Goal: Task Accomplishment & Management: Manage account settings

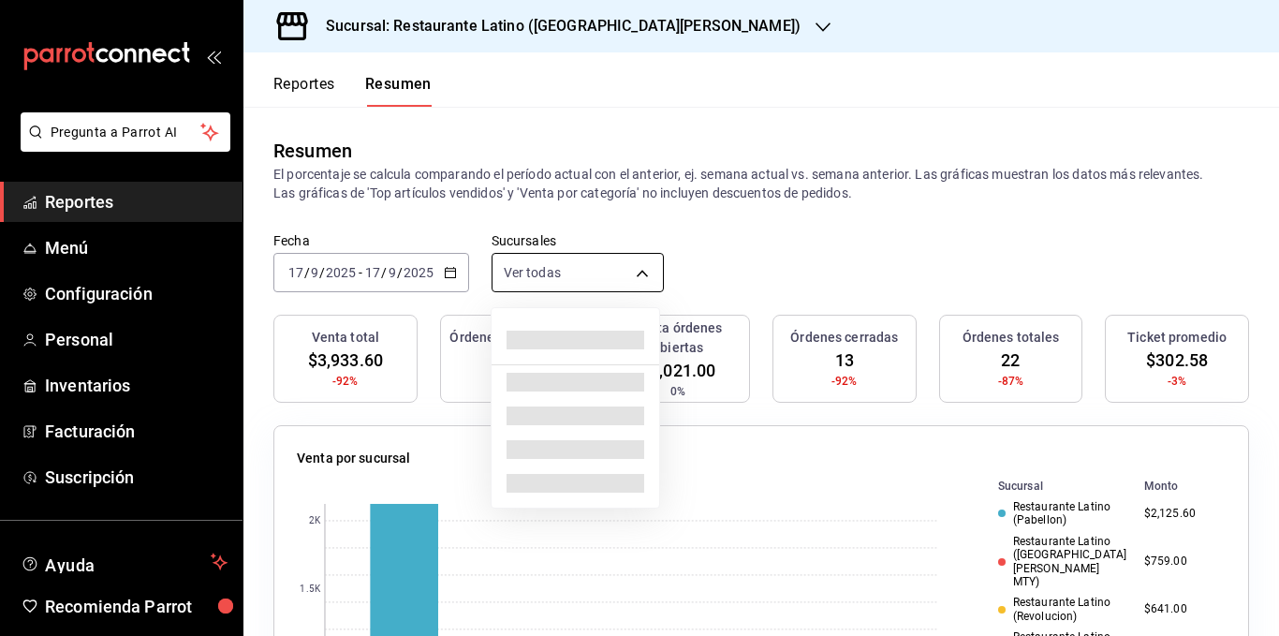
click at [556, 274] on body "Pregunta a Parrot AI Reportes Menú Configuración Personal Inventarios Facturaci…" at bounding box center [639, 318] width 1279 height 636
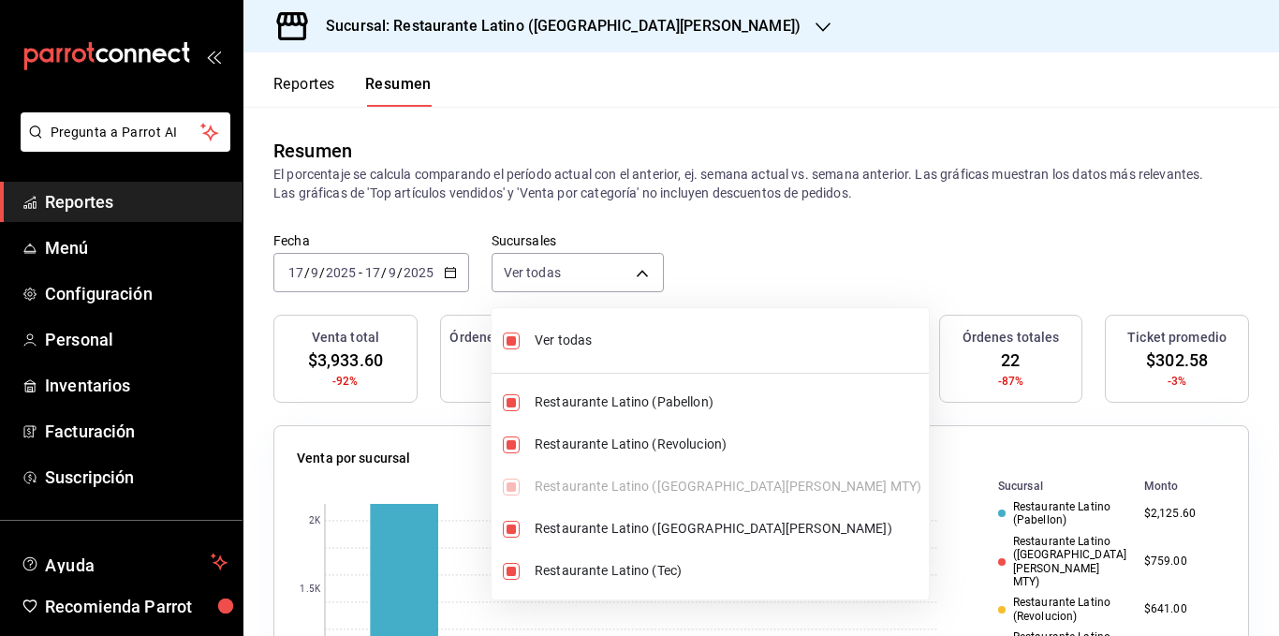
click at [561, 341] on span "Ver todas" at bounding box center [728, 340] width 387 height 20
type input "[object Object]"
checkbox input "false"
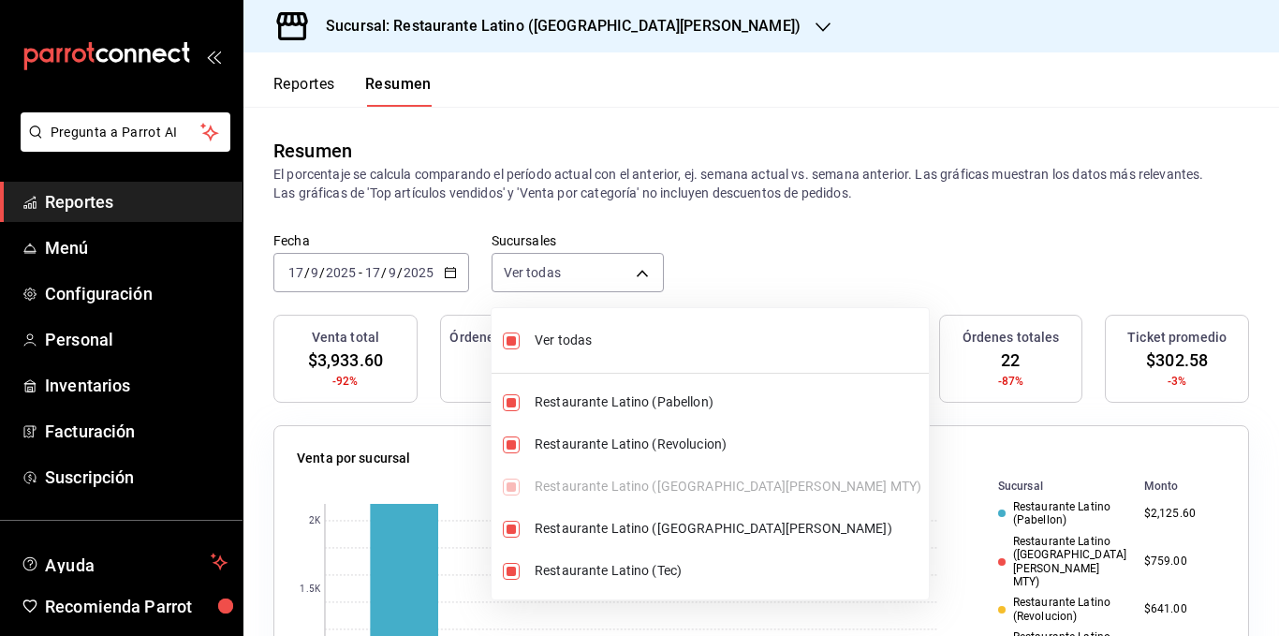
checkbox input "false"
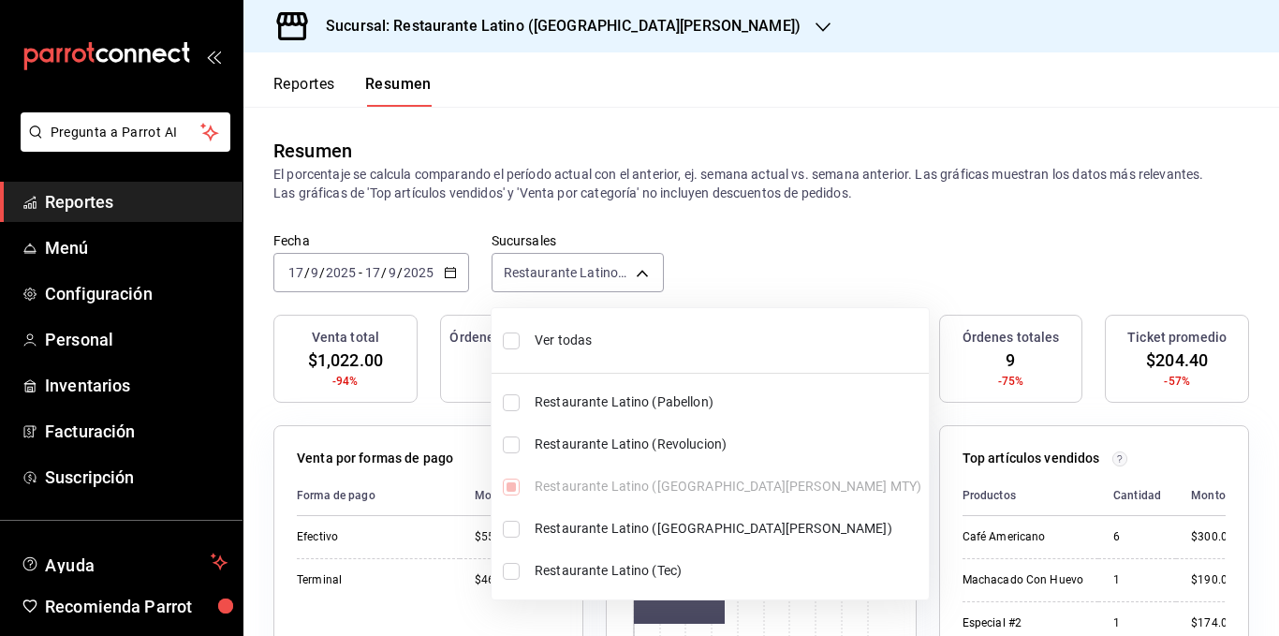
click at [561, 341] on span "Ver todas" at bounding box center [728, 340] width 387 height 20
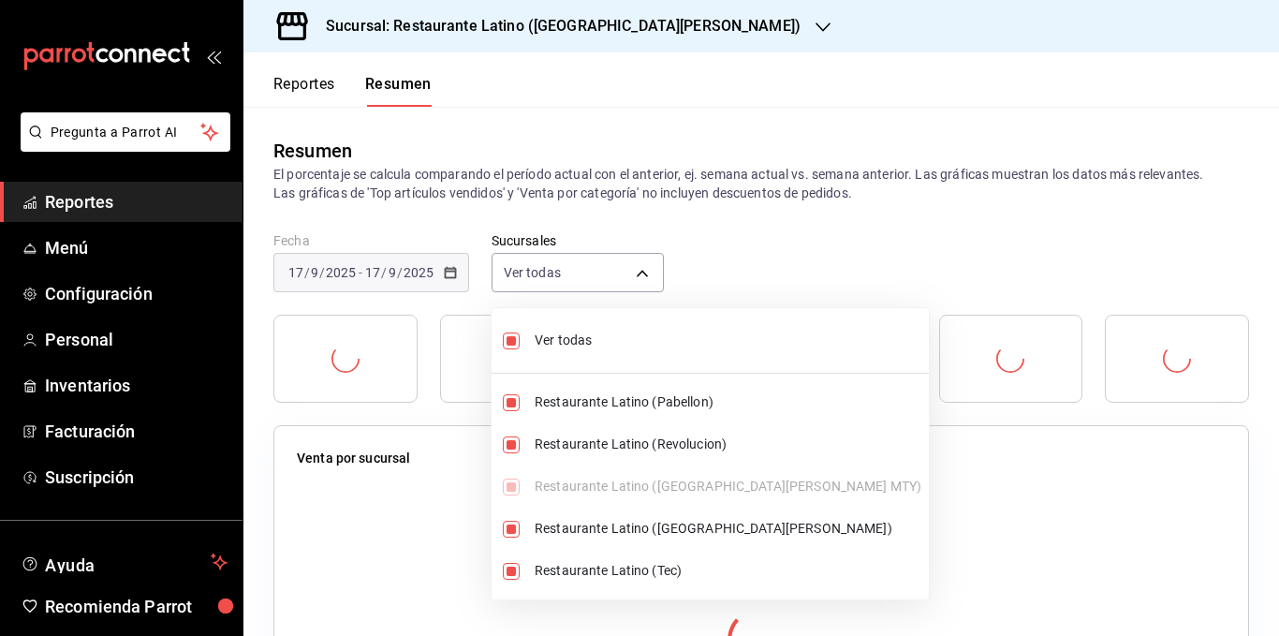
type input "[object Object],[object Object],[object Object],[object Object],[object Object]"
checkbox input "true"
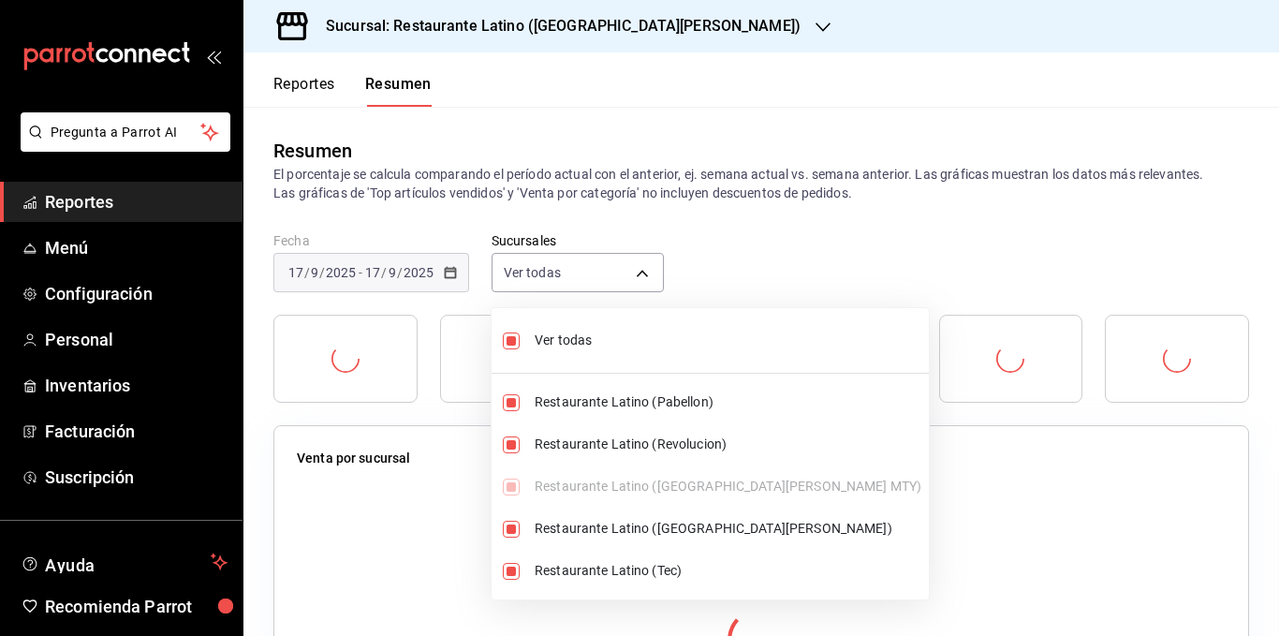
checkbox input "true"
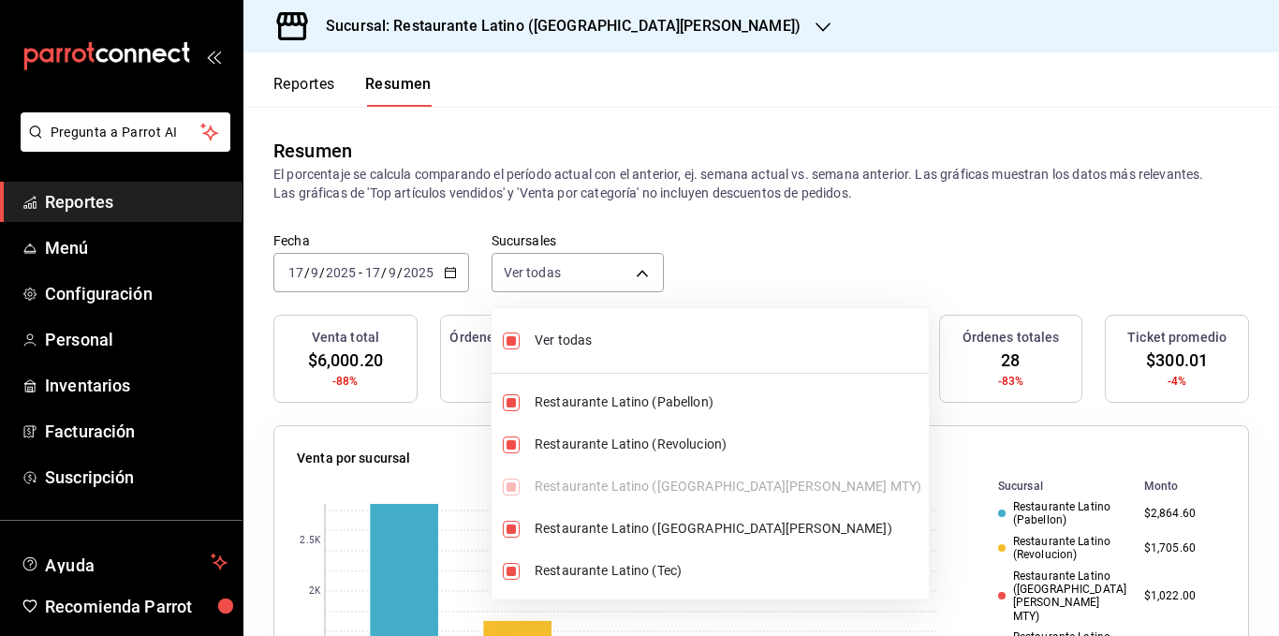
click at [662, 211] on div at bounding box center [639, 318] width 1279 height 636
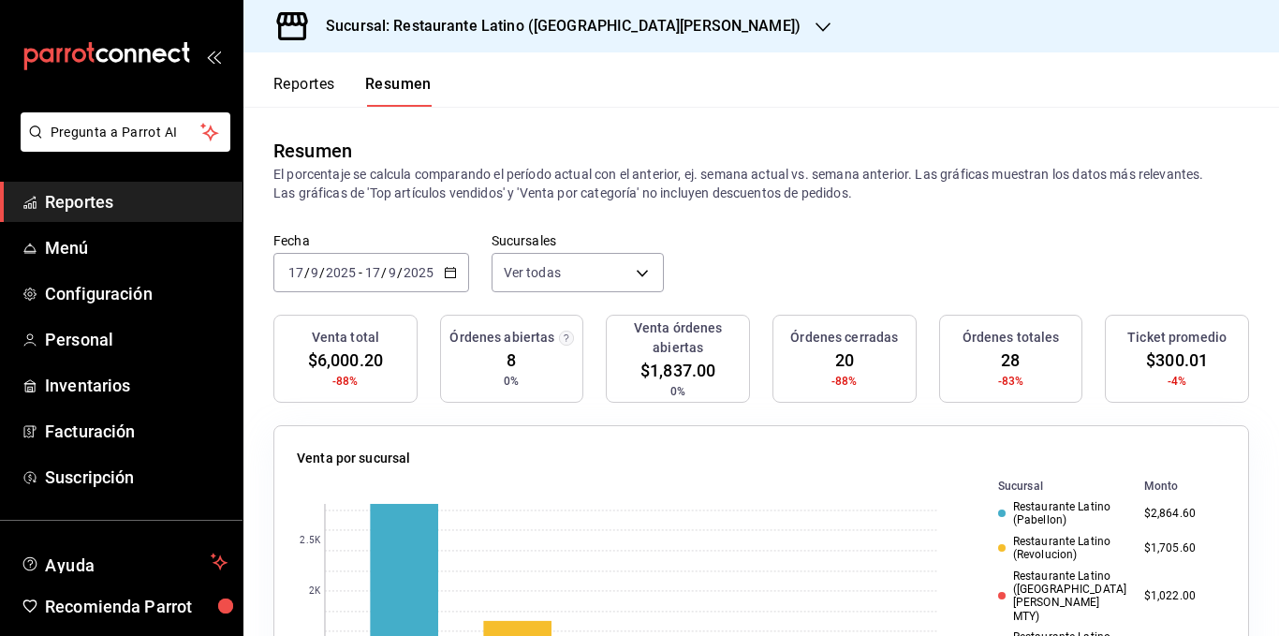
click at [452, 274] on icon "button" at bounding box center [450, 272] width 13 height 13
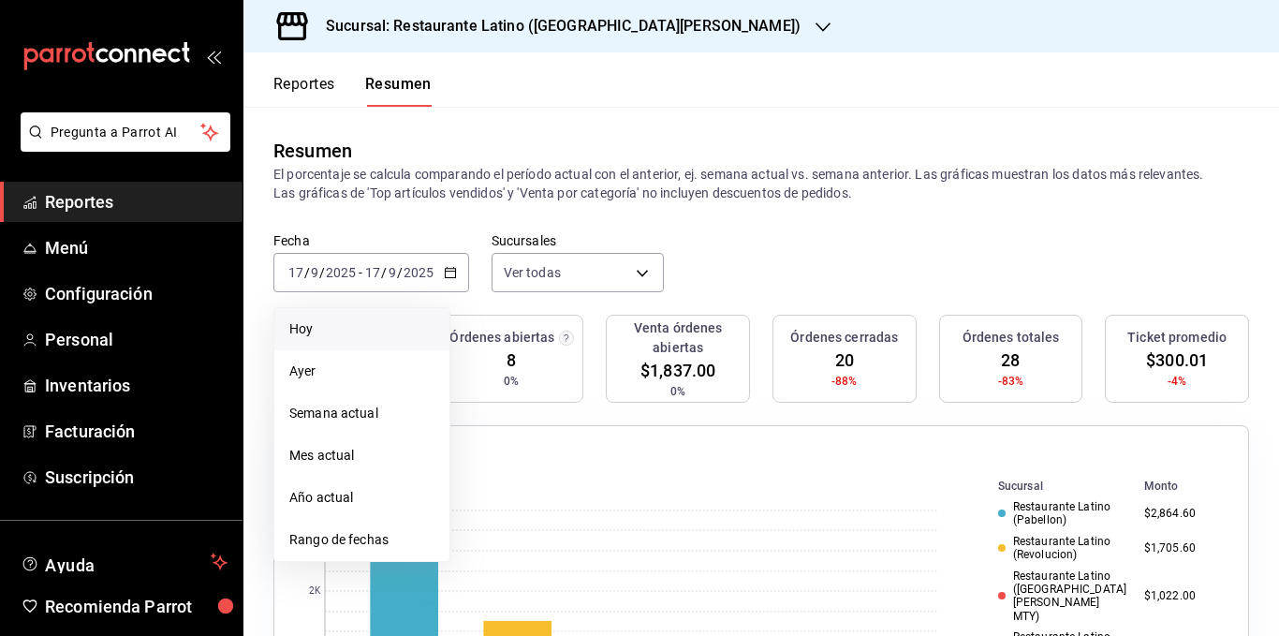
click at [397, 322] on span "Hoy" at bounding box center [361, 329] width 145 height 20
